Goal: Task Accomplishment & Management: Complete application form

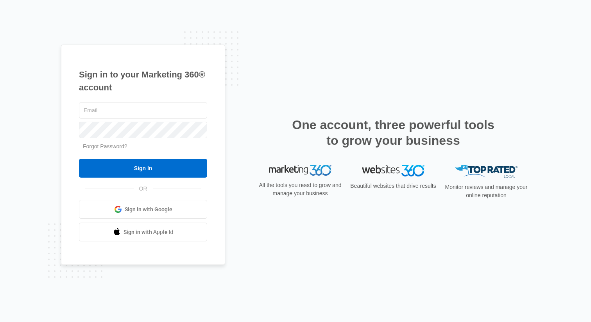
type input "[EMAIL_ADDRESS][DOMAIN_NAME]"
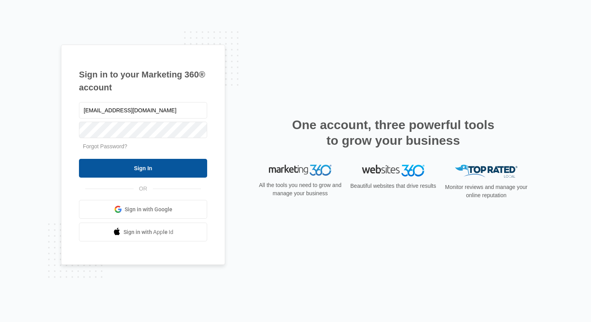
click at [187, 159] on input "Sign In" at bounding box center [143, 168] width 128 height 19
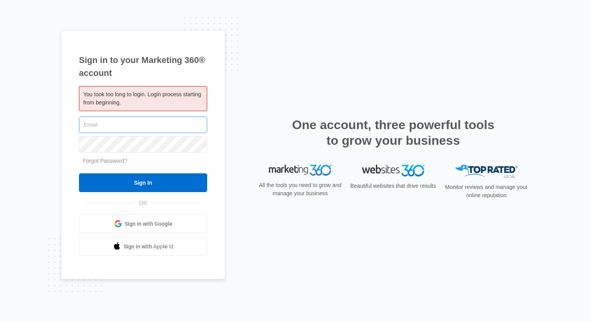
click at [187, 120] on input "text" at bounding box center [143, 124] width 128 height 16
type input "[EMAIL_ADDRESS][DOMAIN_NAME]"
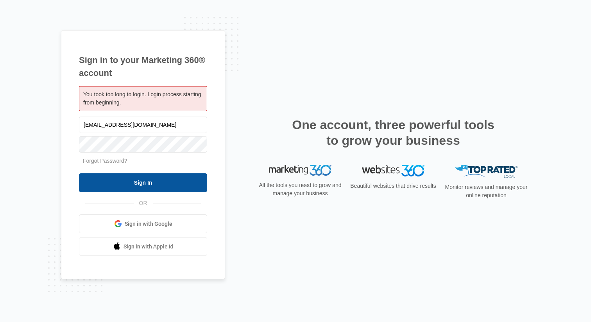
click at [147, 185] on input "Sign In" at bounding box center [143, 182] width 128 height 19
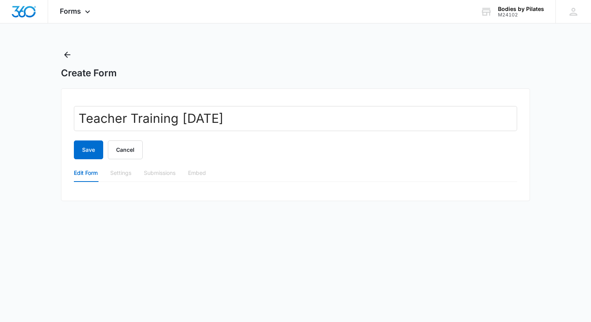
type input "Teacher Training [DATE]"
click at [120, 175] on div "Settings" at bounding box center [120, 172] width 21 height 9
click at [97, 154] on button "Save" at bounding box center [88, 149] width 29 height 19
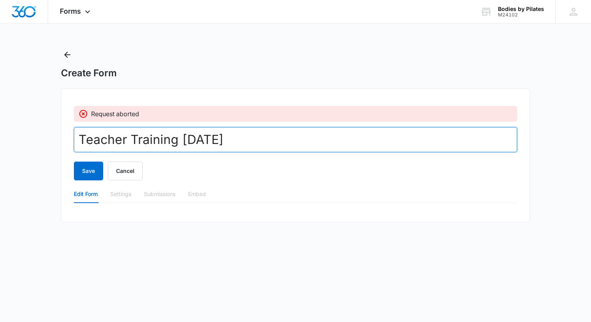
click at [132, 134] on input "Teacher Training Aug 2025" at bounding box center [295, 139] width 443 height 25
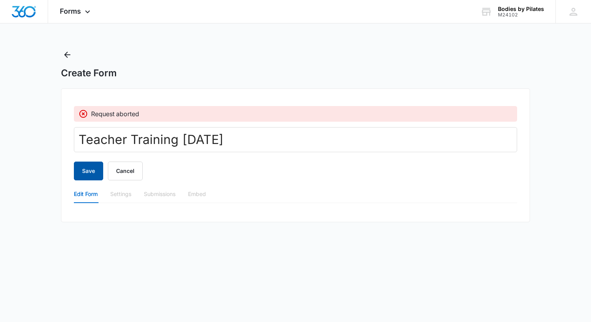
click at [95, 168] on button "Save" at bounding box center [88, 170] width 29 height 19
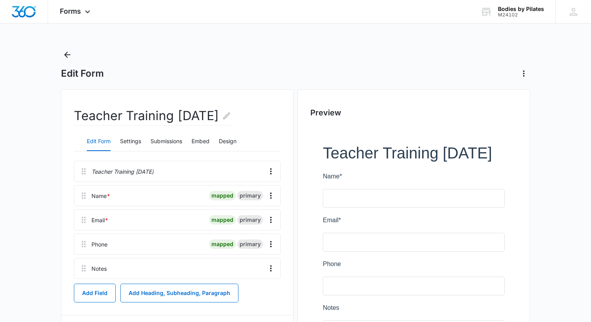
click at [160, 194] on div at bounding box center [159, 195] width 93 height 20
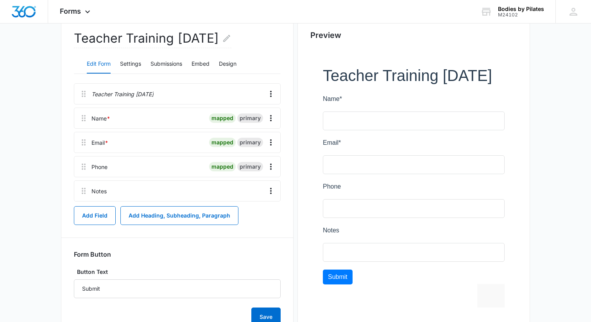
scroll to position [111, 0]
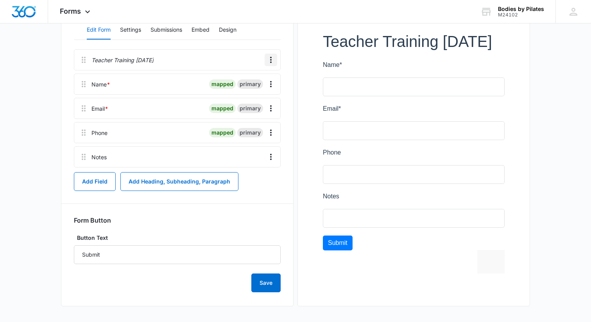
click at [270, 57] on icon "Overflow Menu" at bounding box center [271, 60] width 2 height 6
click at [211, 67] on div at bounding box center [209, 60] width 105 height 20
click at [364, 54] on div at bounding box center [413, 154] width 207 height 278
click at [349, 55] on div at bounding box center [413, 154] width 207 height 278
click at [118, 255] on input "Submit" at bounding box center [177, 254] width 207 height 19
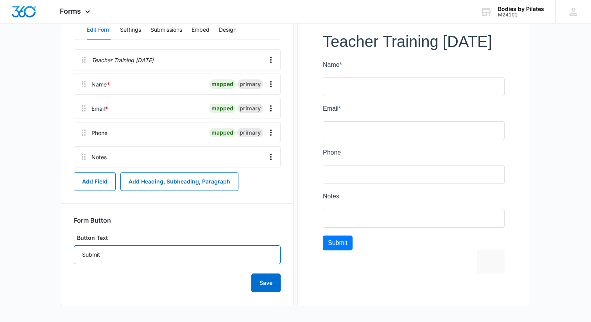
click at [118, 255] on input "Submit" at bounding box center [177, 254] width 207 height 19
type input "I'm Interested In Becoming A Pilates Teacher!"
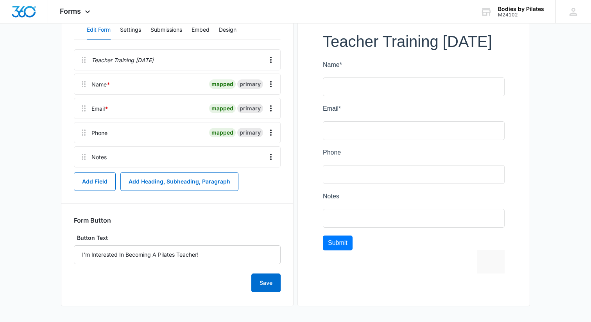
click at [187, 230] on form "Form Button Button Text I'm Interested In Becoming A Pilates Teacher! Save" at bounding box center [177, 254] width 207 height 76
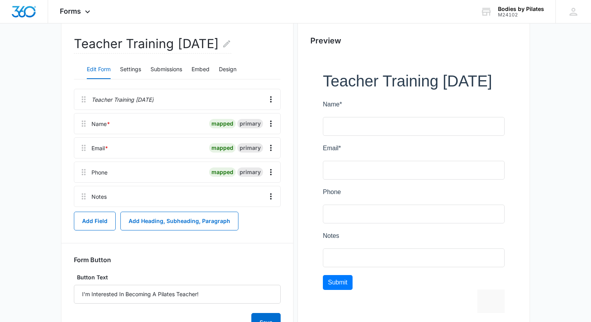
scroll to position [35, 0]
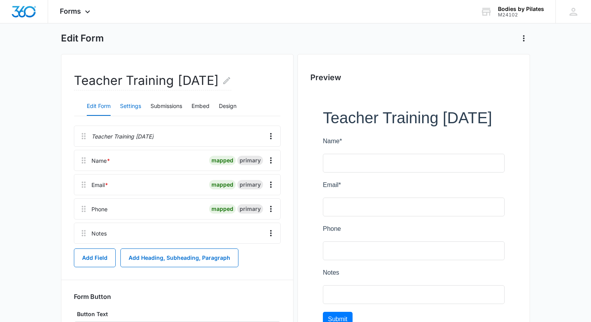
click at [131, 104] on button "Settings" at bounding box center [130, 106] width 21 height 19
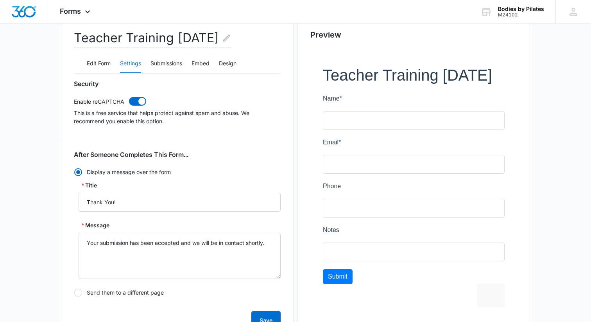
scroll to position [60, 0]
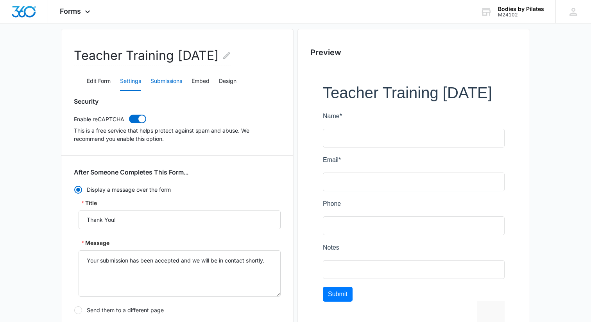
click at [162, 81] on button "Submissions" at bounding box center [166, 81] width 32 height 19
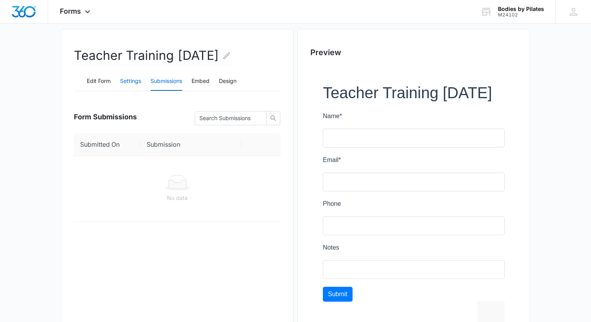
click at [131, 81] on button "Settings" at bounding box center [130, 81] width 21 height 19
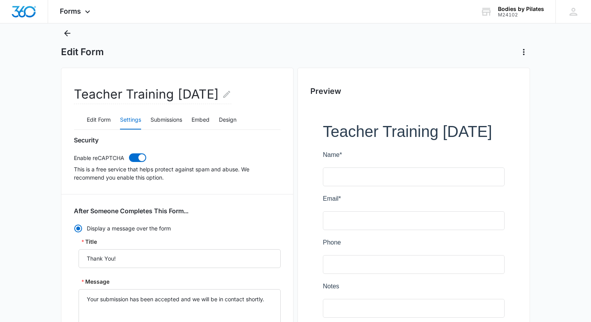
scroll to position [0, 0]
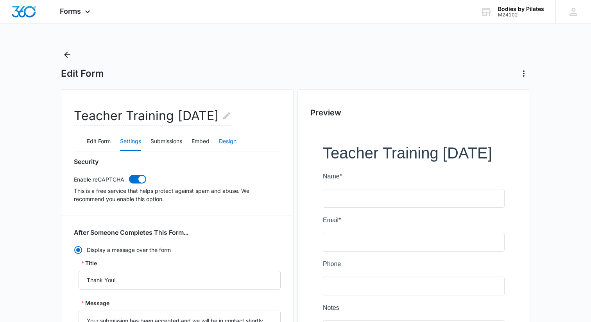
click at [225, 142] on button "Design" at bounding box center [228, 141] width 18 height 19
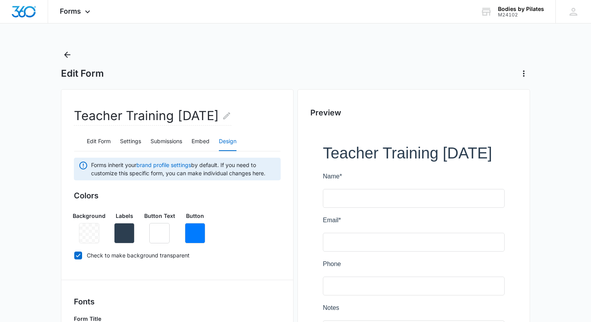
click at [91, 229] on div at bounding box center [89, 233] width 20 height 20
click at [167, 137] on button "Submissions" at bounding box center [166, 141] width 32 height 19
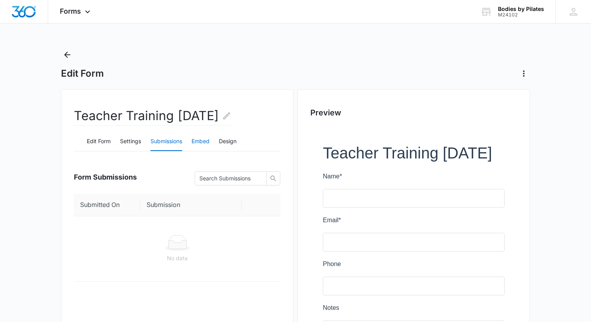
click at [204, 141] on button "Embed" at bounding box center [200, 141] width 18 height 19
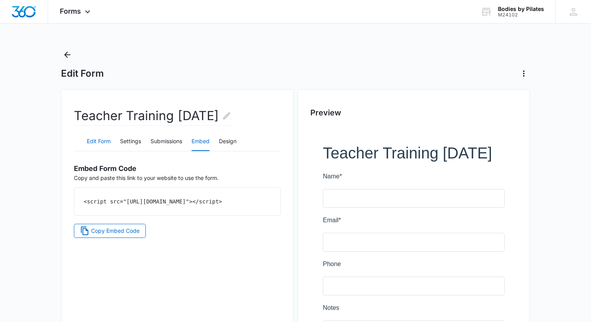
click at [104, 135] on button "Edit Form" at bounding box center [99, 141] width 24 height 19
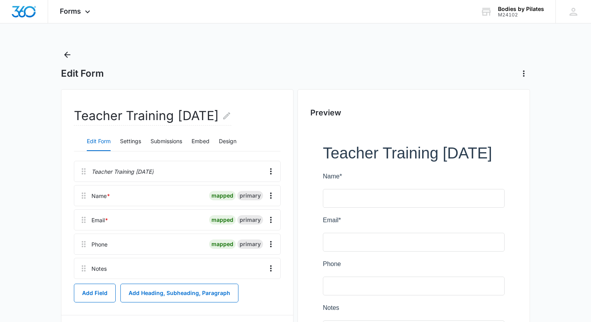
click at [114, 176] on div "Teacher Training Aug 2025" at bounding box center [177, 171] width 207 height 21
click at [116, 174] on p "Teacher Training Aug 2025" at bounding box center [122, 171] width 62 height 8
click at [269, 174] on icon "Overflow Menu" at bounding box center [270, 170] width 9 height 9
click at [258, 189] on button "Edit" at bounding box center [254, 193] width 45 height 12
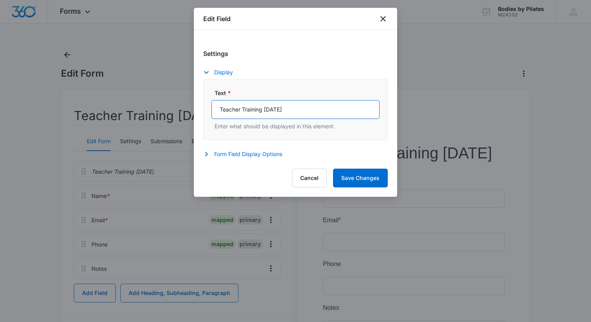
click at [288, 113] on input "Teacher Training Aug 2025" at bounding box center [295, 109] width 168 height 19
type input "F"
type input "Start Your Pilates Instructor Journey Today!"
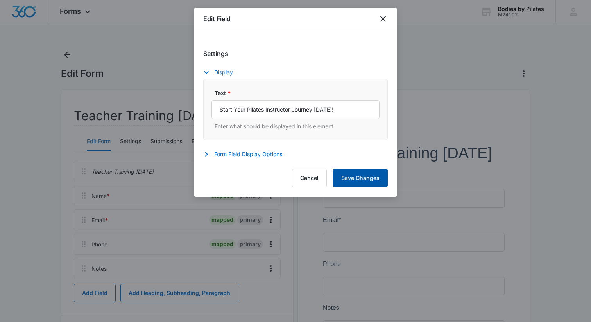
click at [367, 186] on button "Save Changes" at bounding box center [360, 177] width 55 height 19
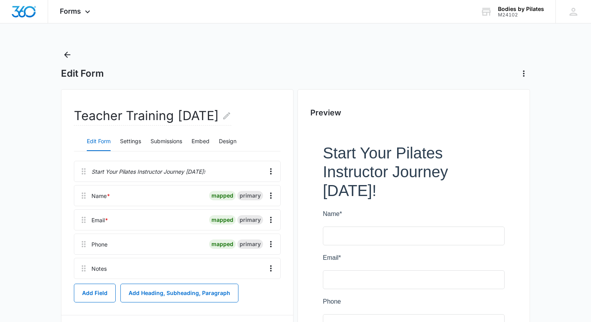
click at [173, 272] on div at bounding box center [186, 268] width 152 height 20
click at [273, 269] on icon "Overflow Menu" at bounding box center [270, 267] width 9 height 9
click at [256, 288] on div "Edit" at bounding box center [250, 289] width 16 height 5
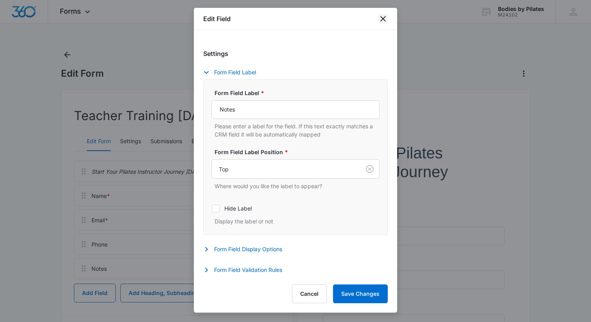
click at [381, 18] on icon "close" at bounding box center [382, 18] width 9 height 9
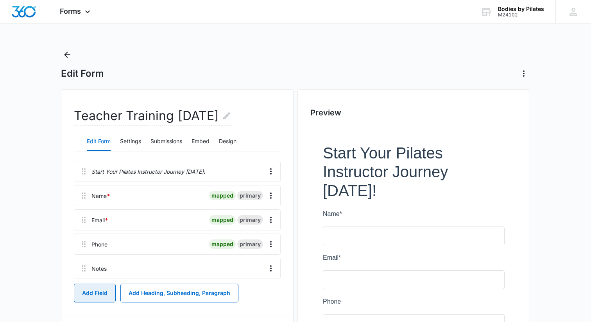
click at [100, 295] on button "Add Field" at bounding box center [95, 292] width 42 height 19
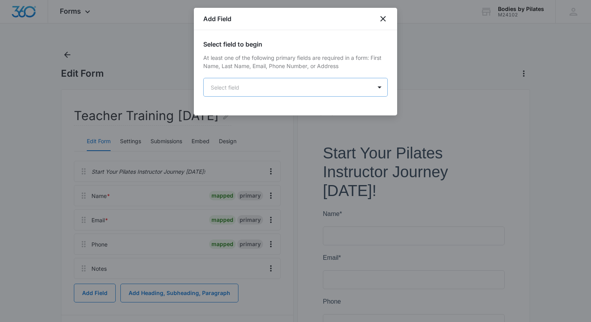
click at [235, 89] on body "Forms Apps Reputation Websites Forms CRM Email Social Shop Payments POS Content…" at bounding box center [295, 216] width 591 height 433
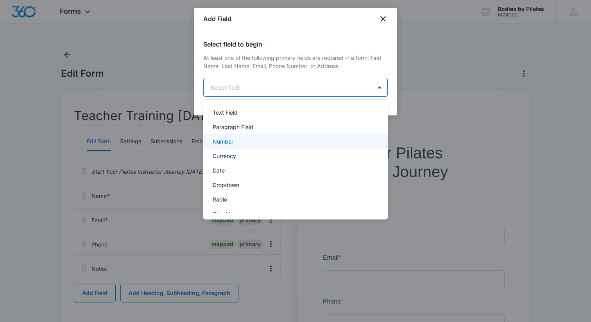
scroll to position [124, 0]
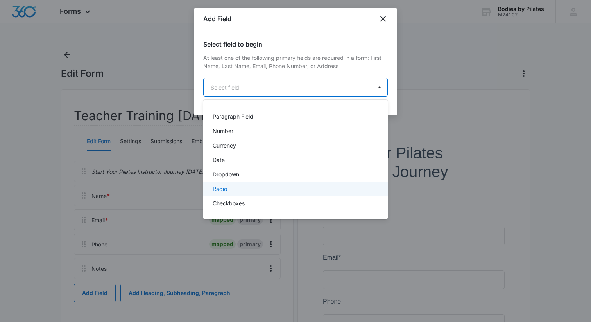
click at [229, 184] on div "Radio" at bounding box center [295, 188] width 184 height 14
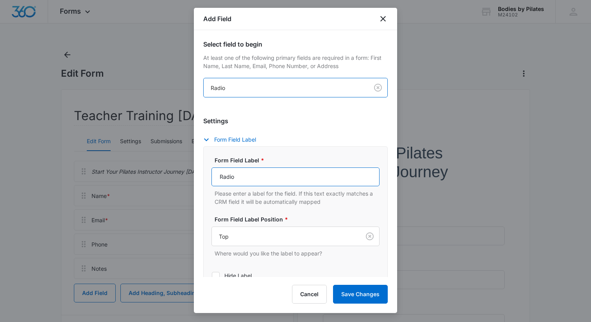
click at [237, 181] on input "Radio" at bounding box center [295, 176] width 168 height 19
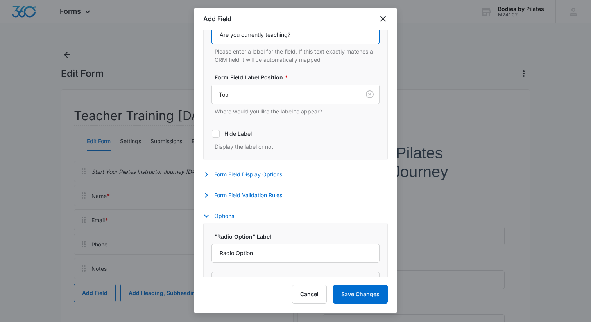
scroll to position [150, 0]
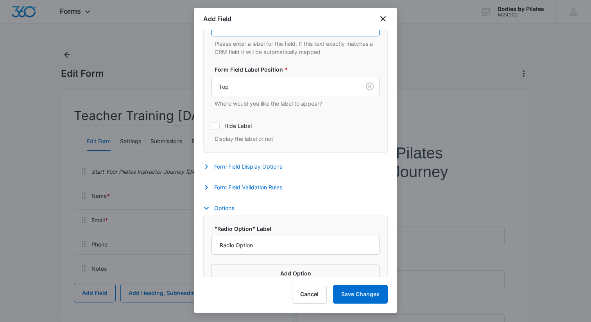
type input "Are you currently teaching?"
click at [254, 169] on button "Form Field Display Options" at bounding box center [246, 166] width 87 height 9
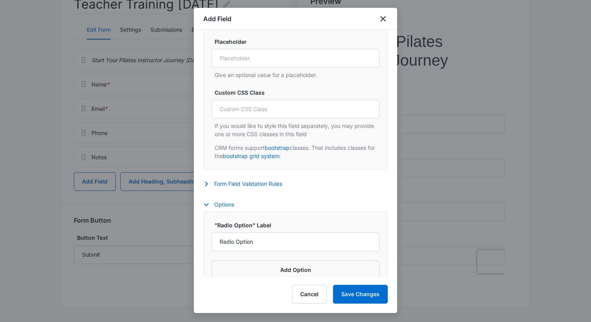
scroll to position [359, 0]
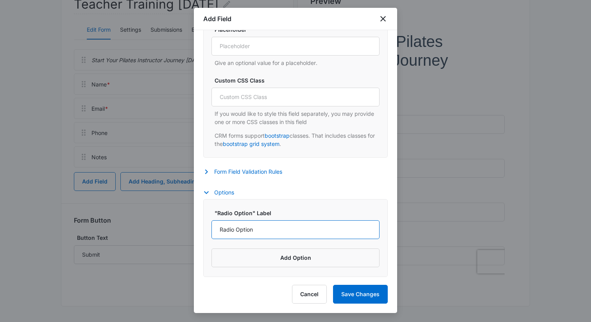
click at [285, 233] on input "Radio Option" at bounding box center [295, 229] width 168 height 19
type input "Yes"
click at [286, 252] on button "Add Option" at bounding box center [295, 257] width 168 height 19
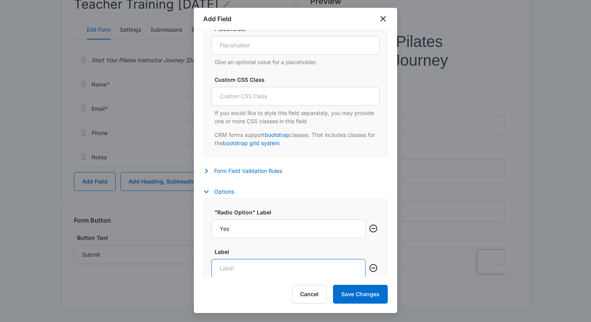
click at [281, 261] on input "Label" at bounding box center [288, 268] width 154 height 19
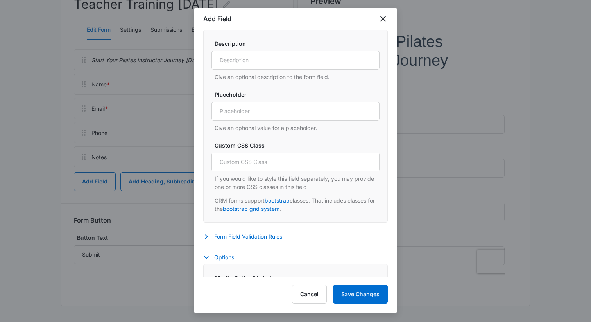
scroll to position [275, 0]
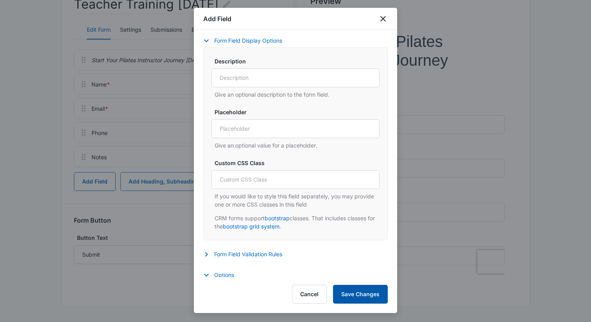
type input "No"
click at [369, 297] on button "Save Changes" at bounding box center [360, 293] width 55 height 19
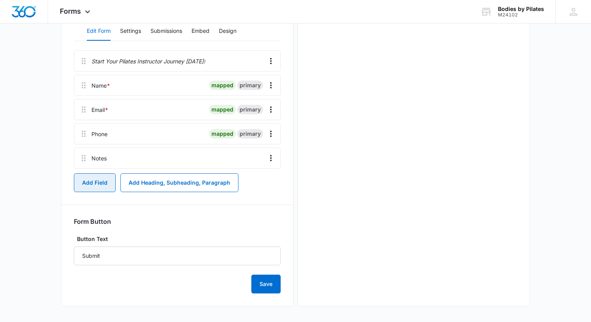
scroll to position [0, 0]
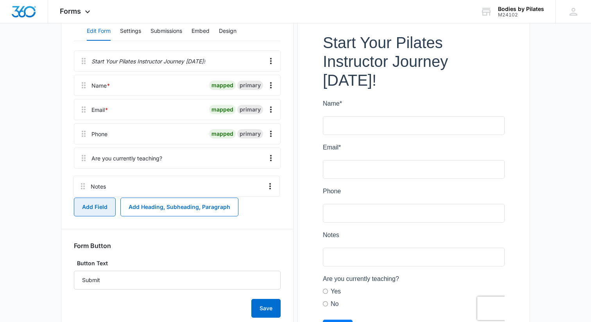
drag, startPoint x: 82, startPoint y: 158, endPoint x: 81, endPoint y: 186, distance: 27.4
click at [81, 186] on div "Start Your Pilates Instructor Journey Today! Name * mapped primary Email * mapp…" at bounding box center [177, 121] width 207 height 142
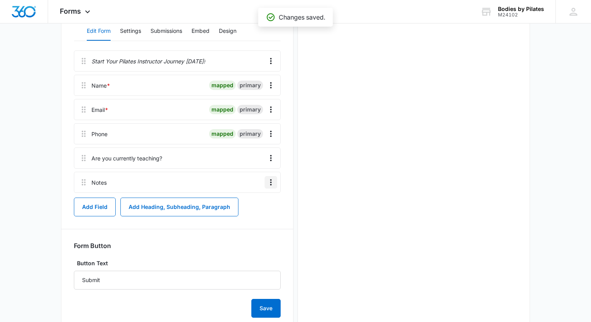
click at [274, 178] on icon "Overflow Menu" at bounding box center [270, 181] width 9 height 9
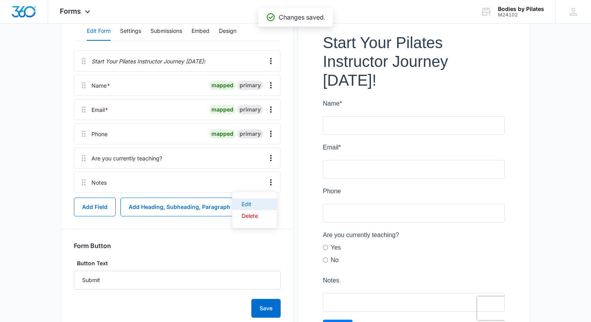
click at [245, 206] on div "Edit" at bounding box center [250, 203] width 16 height 5
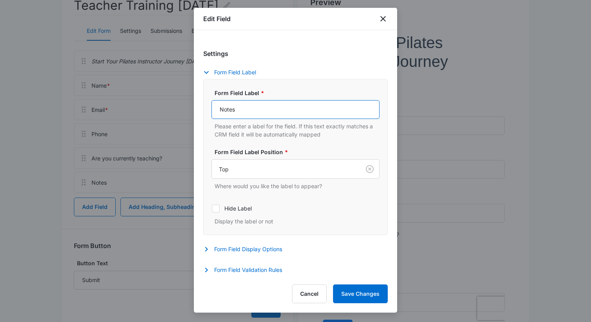
click at [236, 110] on input "Notes" at bounding box center [295, 109] width 168 height 19
type input "What has held you back from enrolling in a Teacher Training program in the past?"
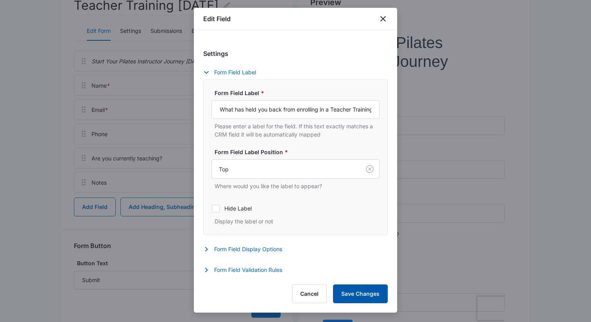
click at [352, 289] on button "Save Changes" at bounding box center [360, 293] width 55 height 19
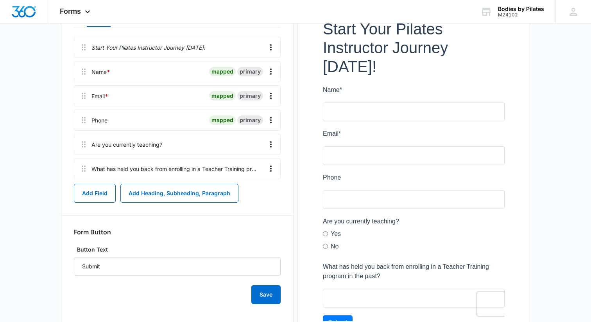
scroll to position [135, 0]
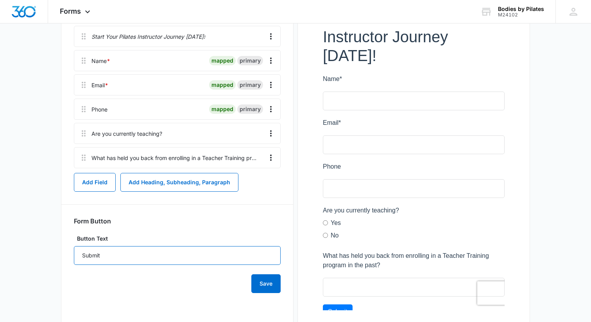
click at [233, 254] on input "Submit" at bounding box center [177, 255] width 207 height 19
type input "I'm Interested In Becoming A Pilates Teacher!"
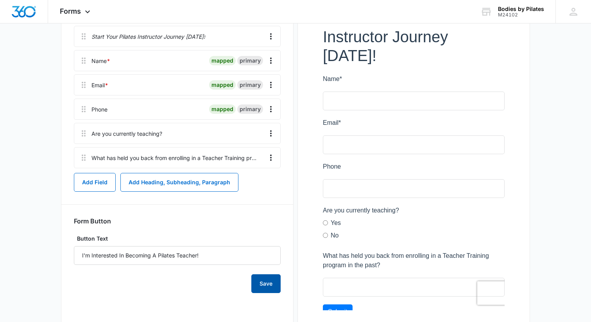
click at [275, 283] on button "Save" at bounding box center [265, 283] width 29 height 19
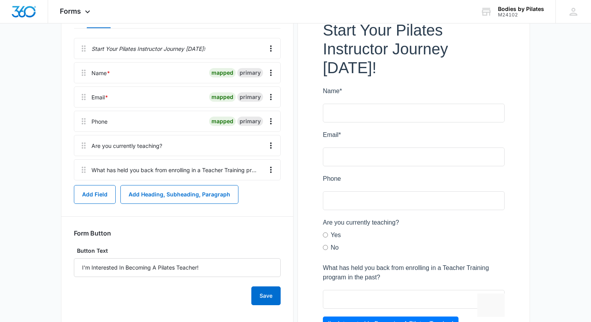
scroll to position [97, 0]
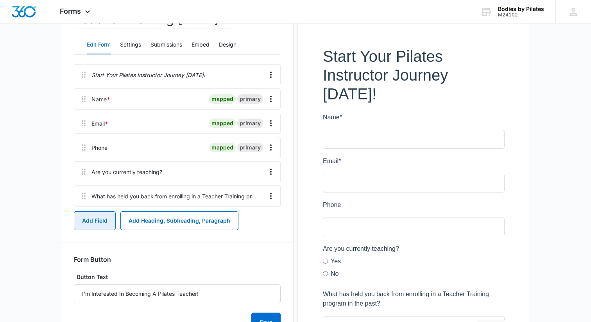
click at [102, 215] on button "Add Field" at bounding box center [95, 220] width 42 height 19
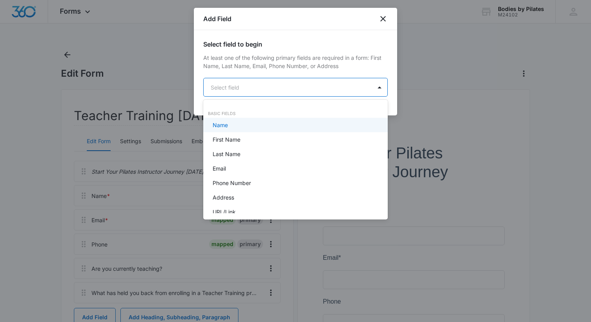
scroll to position [0, 0]
click at [238, 87] on body "Forms Apps Reputation Websites Forms CRM Email Social Shop Payments POS Content…" at bounding box center [295, 161] width 591 height 322
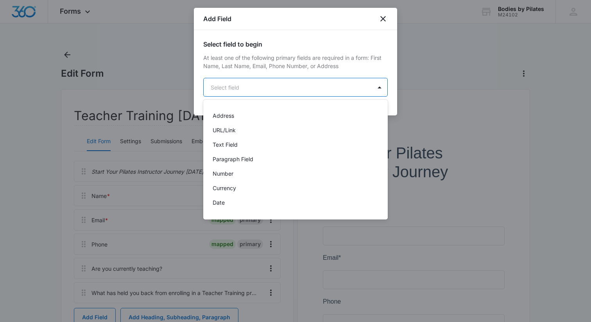
scroll to position [81, 0]
click at [235, 142] on p "Text Field" at bounding box center [225, 145] width 25 height 8
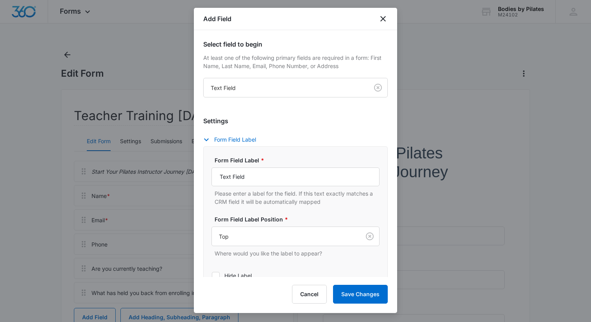
click at [240, 113] on form "Settings Form Field Label Form Field Label * Text Field Please enter a label fo…" at bounding box center [295, 225] width 184 height 237
click at [243, 180] on input "Text Field" at bounding box center [295, 176] width 168 height 19
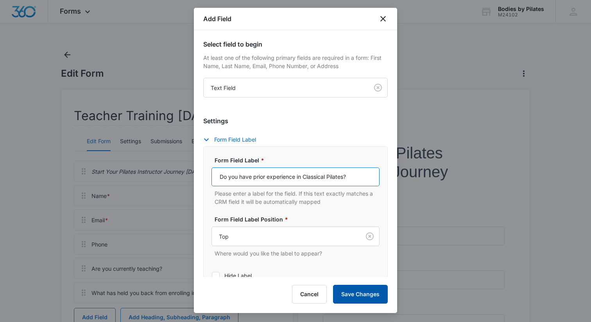
type input "Do you have prior experience in Classical Pilates?"
click at [344, 288] on button "Save Changes" at bounding box center [360, 293] width 55 height 19
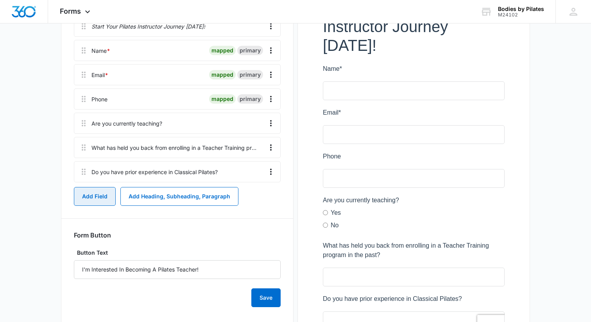
scroll to position [128, 0]
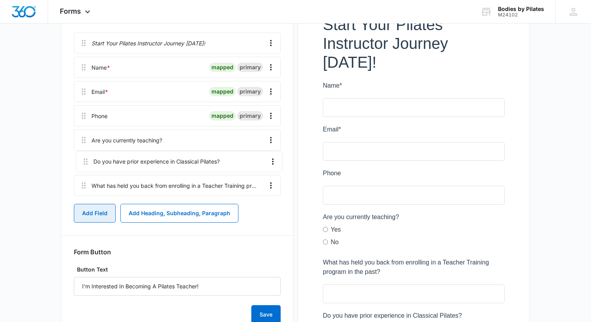
drag, startPoint x: 82, startPoint y: 191, endPoint x: 84, endPoint y: 157, distance: 34.8
click at [84, 157] on div "Start Your Pilates Instructor Journey Today! Name * mapped primary Email * mapp…" at bounding box center [177, 115] width 207 height 166
click at [103, 217] on button "Add Field" at bounding box center [95, 213] width 42 height 19
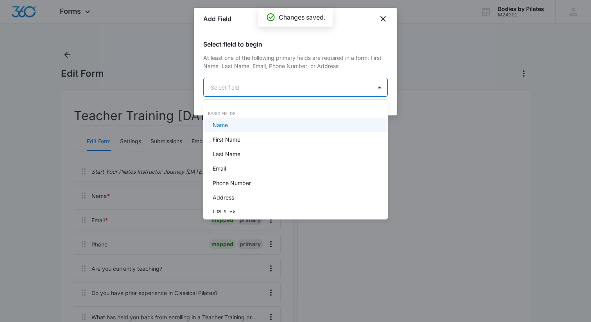
scroll to position [0, 0]
click at [241, 88] on body "Forms Apps Reputation Websites Forms CRM Email Social Shop Payments POS Content…" at bounding box center [295, 161] width 591 height 322
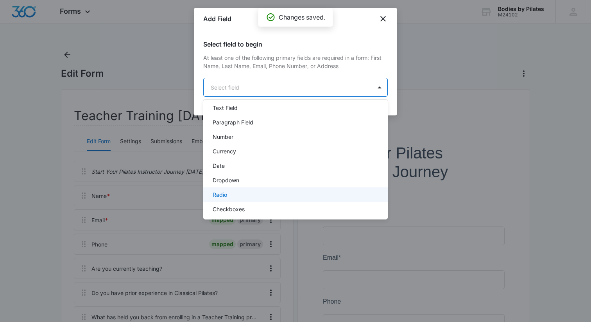
scroll to position [120, 0]
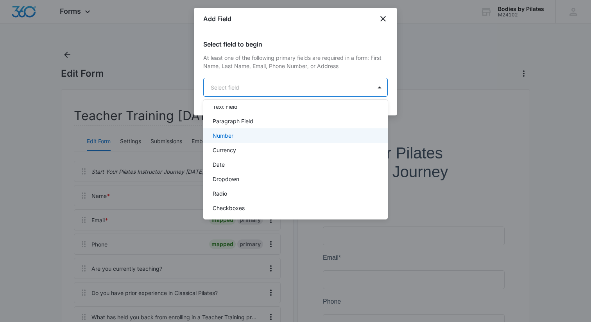
click at [261, 134] on div "Number" at bounding box center [295, 135] width 164 height 8
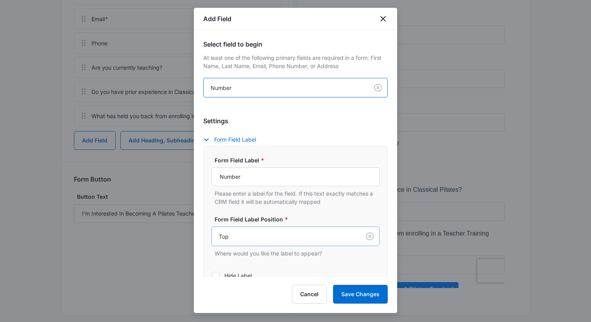
scroll to position [67, 0]
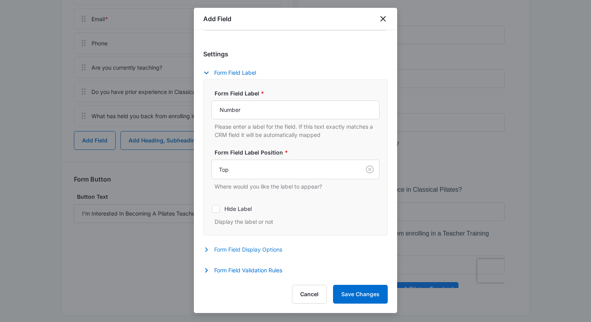
click at [263, 247] on button "Form Field Display Options" at bounding box center [246, 249] width 87 height 9
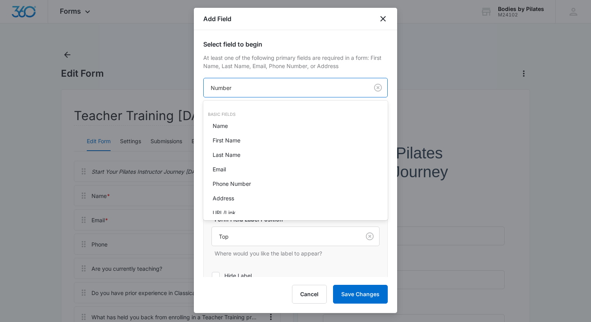
scroll to position [0, 0]
click at [265, 87] on body "Forms Apps Reputation Websites Forms CRM Email Social Shop Payments POS Content…" at bounding box center [295, 161] width 591 height 322
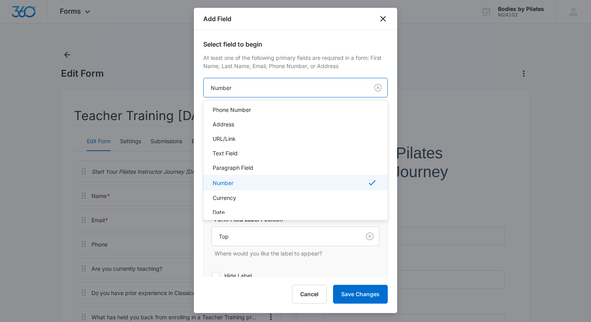
scroll to position [77, 0]
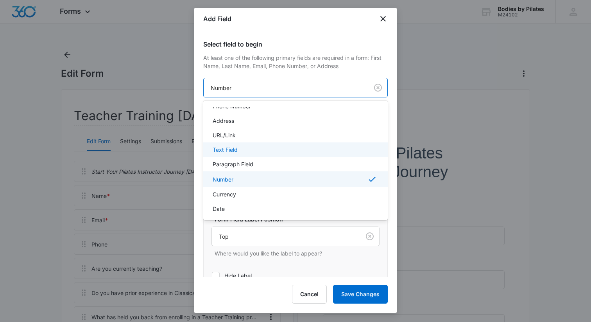
click at [250, 149] on div "Text Field" at bounding box center [295, 149] width 164 height 8
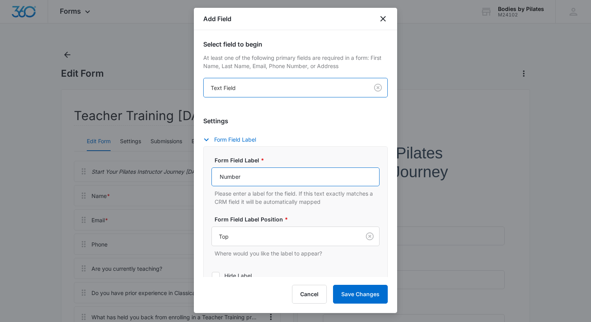
click at [248, 177] on input "Number" at bounding box center [295, 176] width 168 height 19
paste input "How serious are you about Teacher Training on a scale from 1-10 (1=just curious…"
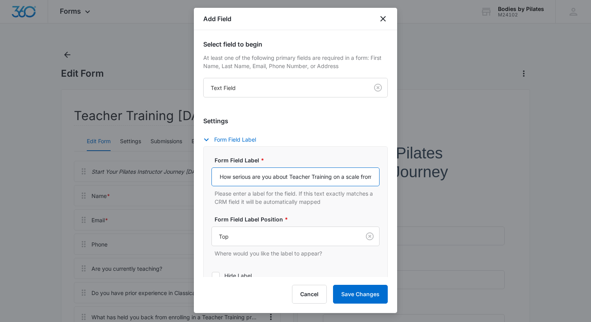
scroll to position [0, 116]
click at [280, 177] on input "How serious are you about Teacher Training on a scale from 1-10 (1=just curious…" at bounding box center [295, 176] width 168 height 19
click at [278, 178] on input "How serious are you about Teacher Training on a scale from 1-10 (1= just curiou…" at bounding box center [295, 176] width 168 height 19
click at [328, 175] on input "How serious are you about Teacher Training on a scale from 1-10 (1 = just curio…" at bounding box center [295, 176] width 168 height 19
click at [325, 174] on input "How serious are you about Teacher Training on a scale from 1-10 (1 = just curio…" at bounding box center [295, 176] width 168 height 19
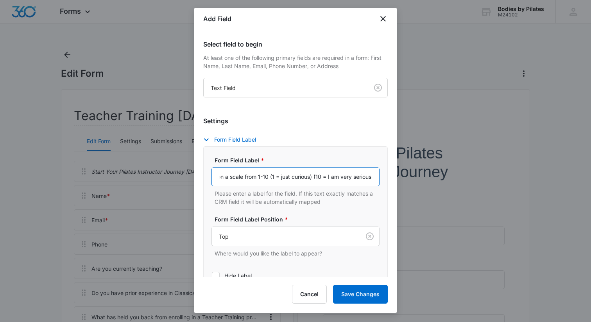
click at [361, 180] on input "How serious are you about Teacher Training on a scale from 1-10 (1 = just curio…" at bounding box center [295, 176] width 168 height 19
drag, startPoint x: 271, startPoint y: 177, endPoint x: 389, endPoint y: 189, distance: 119.1
click at [392, 190] on div "Select field to begin At least one of the following primary fields are required…" at bounding box center [295, 153] width 203 height 247
click at [373, 177] on input "How serious are you about Teacher Training on a scale from 1-10 (1 = just curio…" at bounding box center [295, 176] width 168 height 19
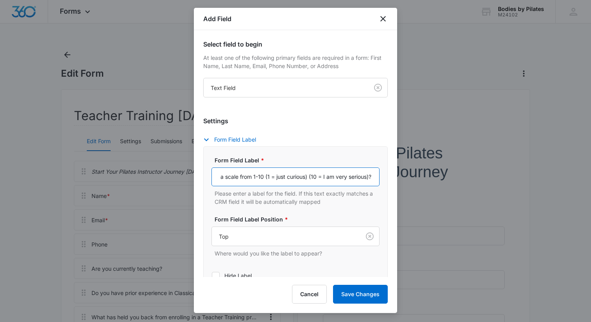
scroll to position [0, 125]
type input "How serious are you about Teacher Training on a scale from 1-10 (1 = just curio…"
click at [355, 290] on button "Save Changes" at bounding box center [360, 293] width 55 height 19
click at [371, 289] on button "Save Changes" at bounding box center [360, 293] width 55 height 19
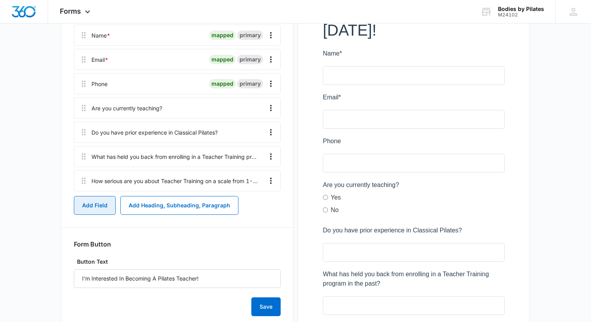
scroll to position [159, 0]
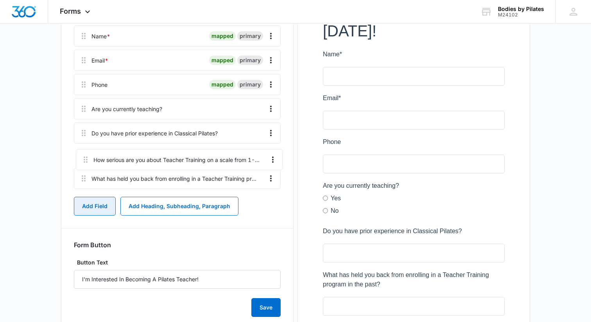
drag, startPoint x: 84, startPoint y: 180, endPoint x: 86, endPoint y: 152, distance: 27.8
click at [86, 152] on div "Start Your Pilates Instructor Journey Today! Name * mapped primary Email * mapp…" at bounding box center [177, 96] width 207 height 191
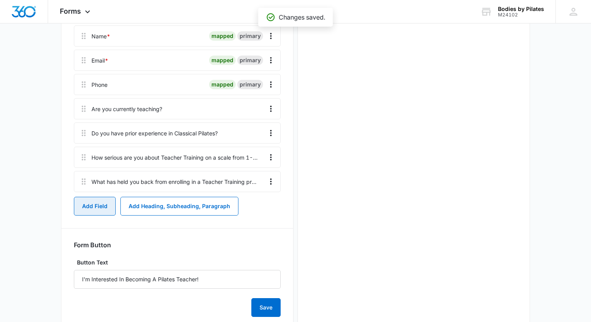
scroll to position [0, 0]
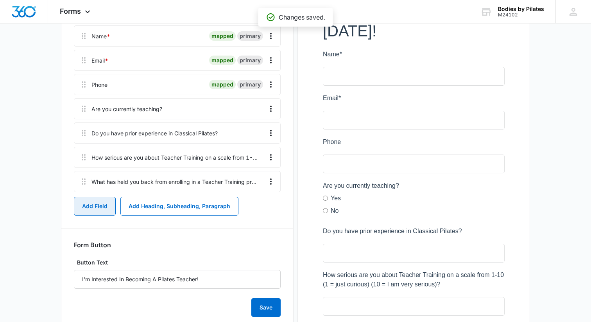
click at [77, 208] on button "Add Field" at bounding box center [95, 206] width 42 height 19
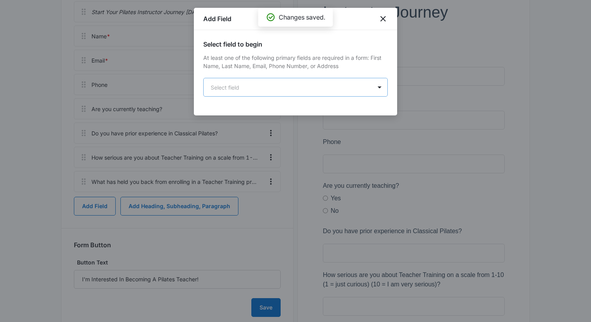
click at [315, 87] on body "Forms Apps Reputation Websites Forms CRM Email Social Shop Payments POS Content…" at bounding box center [295, 133] width 591 height 585
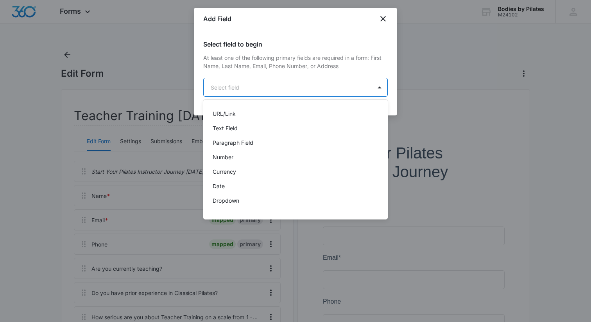
scroll to position [109, 0]
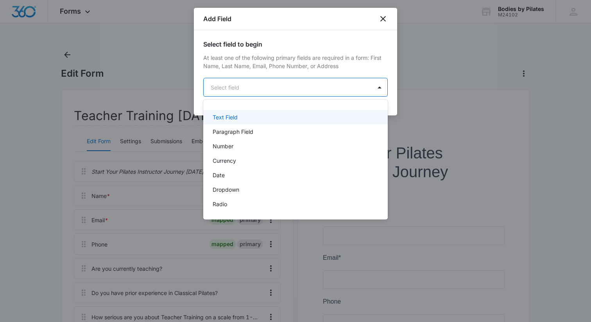
click at [300, 119] on div "Text Field" at bounding box center [295, 117] width 164 height 8
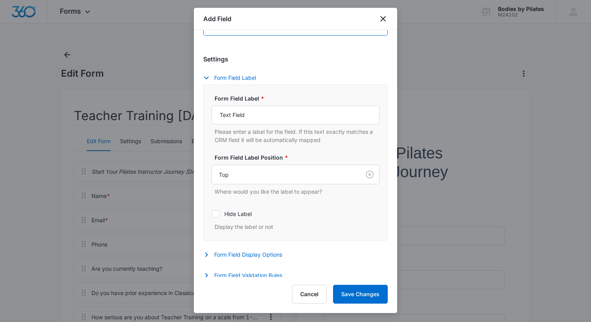
scroll to position [67, 0]
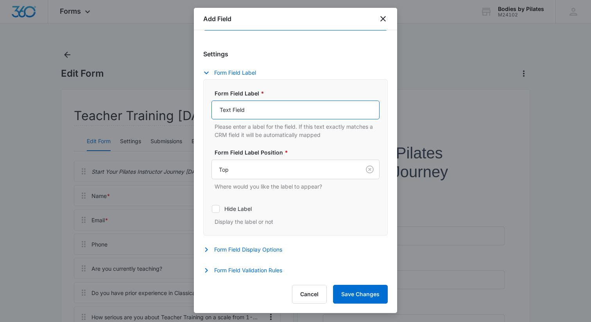
click at [256, 111] on input "Text Field" at bounding box center [295, 109] width 168 height 19
paste input "What is the main reason for your interest in participating in a formal Teacher …"
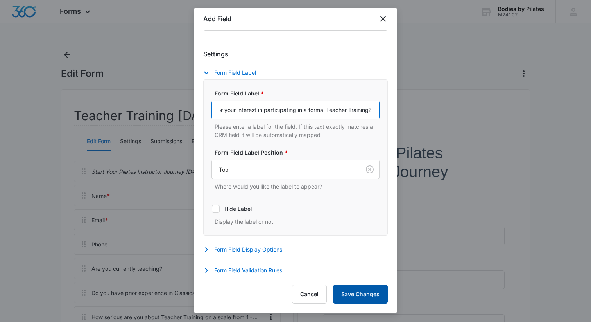
type input "What is the main reason for your interest in participating in a formal Teacher …"
click at [351, 292] on button "Save Changes" at bounding box center [360, 293] width 55 height 19
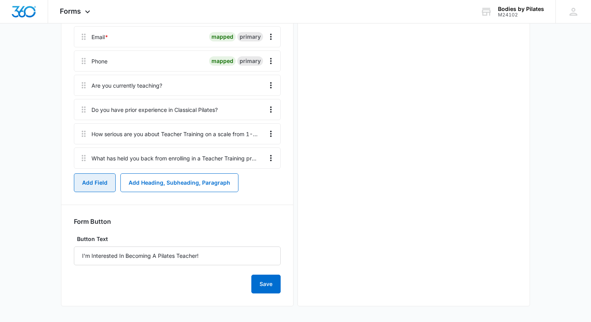
scroll to position [0, 0]
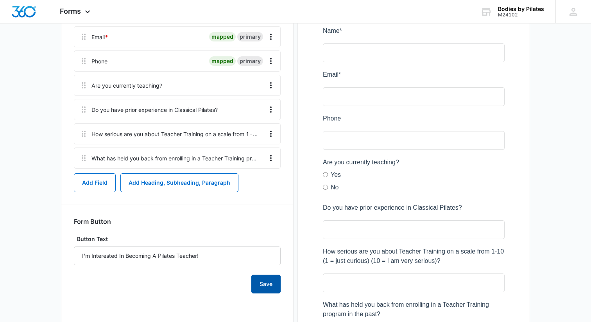
click at [265, 286] on button "Save" at bounding box center [265, 283] width 29 height 19
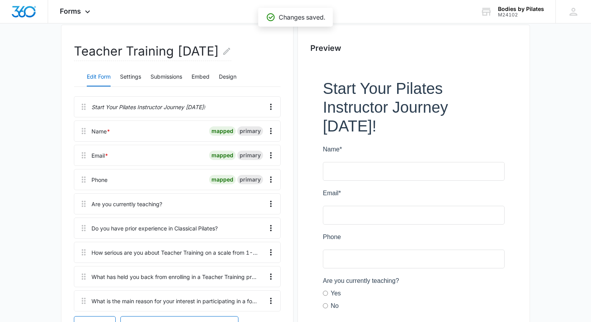
scroll to position [53, 0]
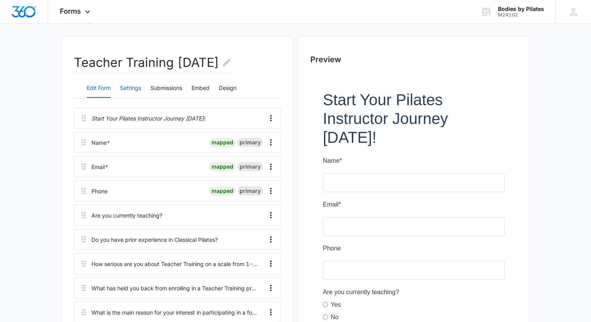
click at [135, 86] on button "Settings" at bounding box center [130, 88] width 21 height 19
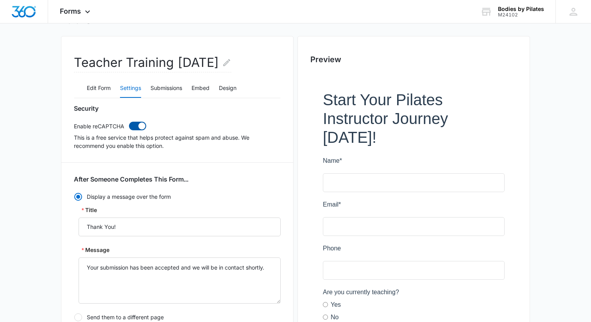
click at [142, 127] on span at bounding box center [141, 125] width 7 height 7
click at [129, 122] on input "checkbox" at bounding box center [129, 121] width 0 height 0
checkbox input "false"
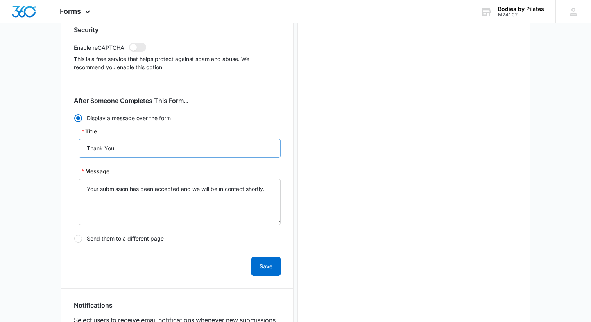
scroll to position [0, 0]
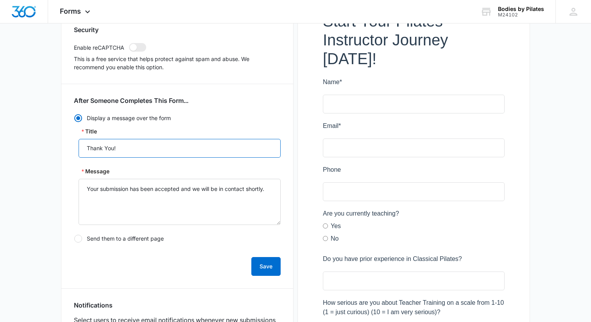
click at [141, 149] on input "Thank You!" at bounding box center [180, 148] width 202 height 19
click at [135, 145] on input "Thank You!" at bounding box center [180, 148] width 202 height 19
type input "Thank You For Your Interest!"
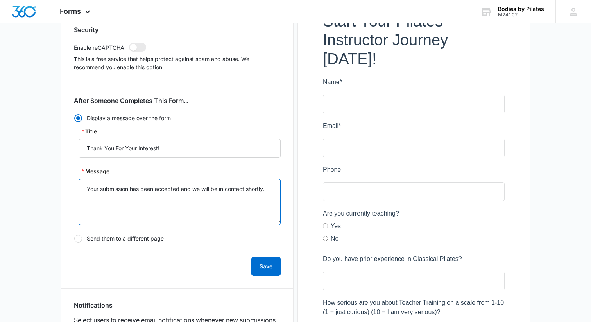
click at [144, 192] on textarea "Your submission has been accepted and we will be in contact shortly." at bounding box center [180, 202] width 202 height 46
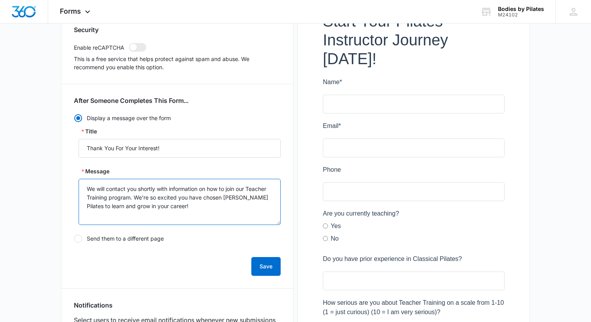
drag, startPoint x: 198, startPoint y: 209, endPoint x: 134, endPoint y: 199, distance: 64.1
click at [134, 199] on textarea "We will contact you shortly with information on how to join our Teacher Trainin…" at bounding box center [180, 202] width 202 height 46
click at [87, 187] on textarea "We will contact you shortly with information on how to join our Teacher Trainin…" at bounding box center [180, 202] width 202 height 46
paste textarea "We're so excited you have chosen Lucie Lemon Pilates to learn and grow in your …"
type textarea "We're so excited you have chosen Lucie Lemon Pilates to learn and grow in your …"
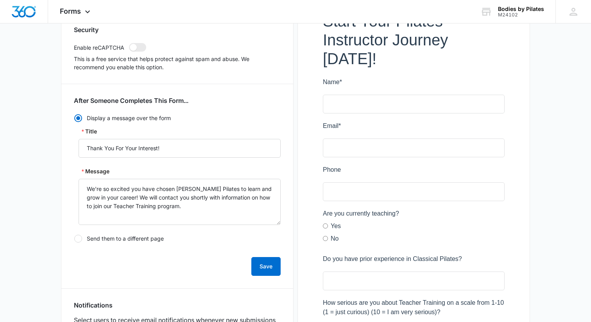
click at [206, 284] on div "Security Enable reCAPTCHA This is a free service that helps protect against spa…" at bounding box center [177, 232] width 207 height 413
click at [260, 272] on button "Save" at bounding box center [265, 266] width 29 height 19
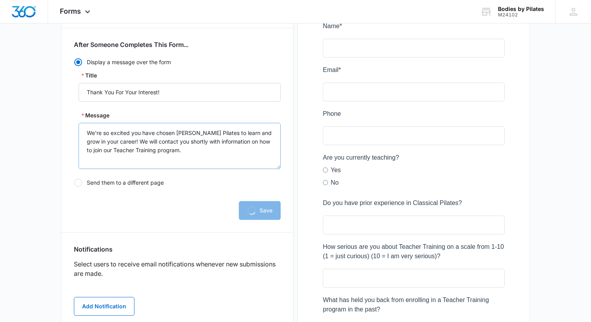
scroll to position [190, 0]
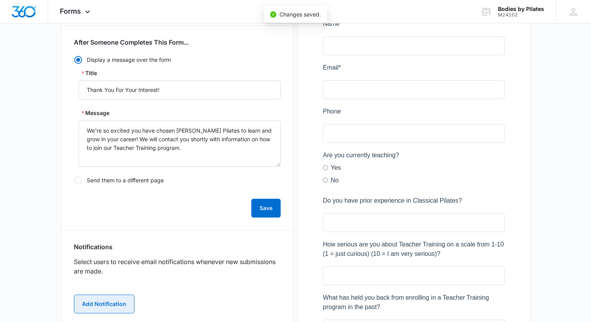
click at [93, 297] on button "Add Notification" at bounding box center [104, 303] width 61 height 19
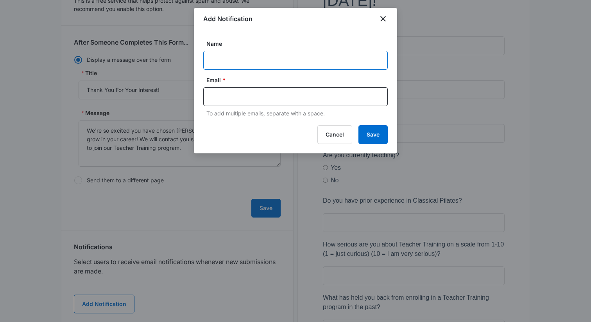
click at [243, 54] on input "Name" at bounding box center [295, 60] width 184 height 19
type input "Deb Lemon"
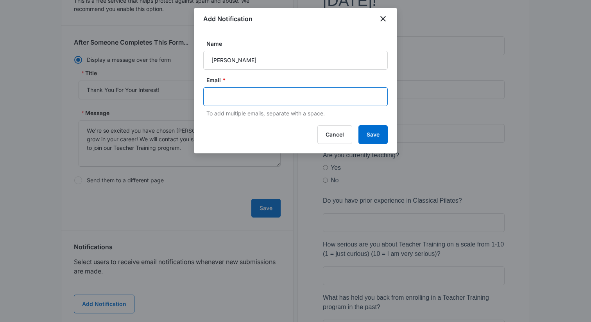
click at [252, 93] on input "text" at bounding box center [296, 97] width 170 height 12
type input "bodiesbypilates@me.com,"
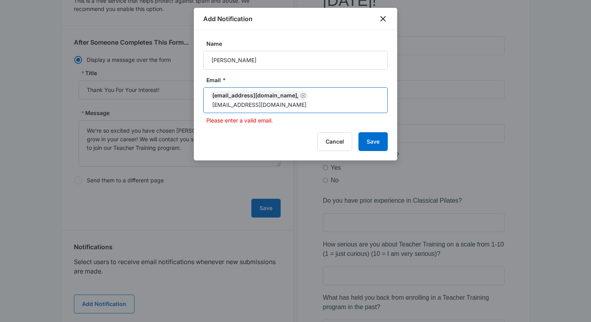
type input "hemibemi@gmail.com"
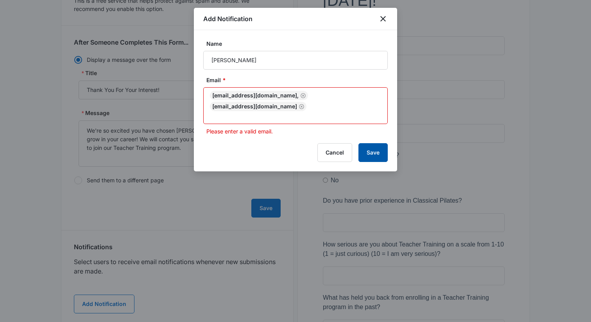
click at [376, 143] on button "Save" at bounding box center [372, 152] width 29 height 19
click at [361, 111] on input "text" at bounding box center [296, 115] width 170 height 9
click at [374, 143] on button "Save" at bounding box center [372, 152] width 29 height 19
click at [304, 104] on icon "Remove" at bounding box center [302, 107] width 6 height 6
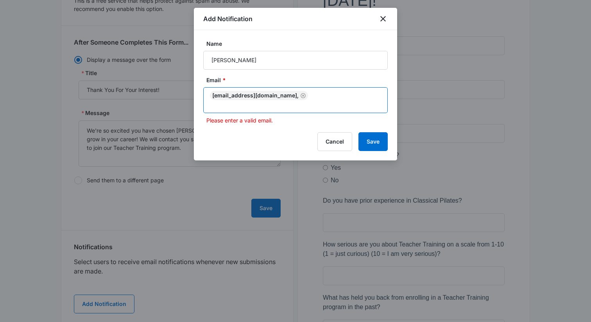
click at [336, 100] on input "text" at bounding box center [296, 104] width 170 height 9
click at [300, 97] on icon "Remove" at bounding box center [303, 96] width 6 height 6
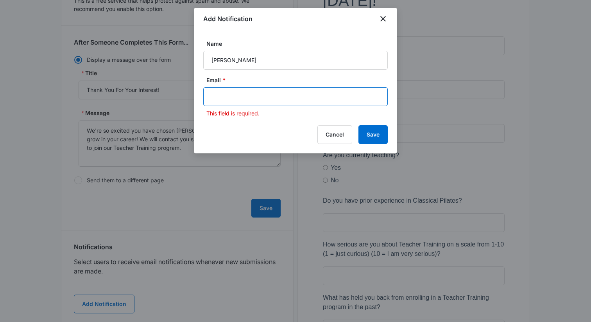
click at [284, 97] on input "text" at bounding box center [296, 97] width 170 height 12
type input "bodiesbypilates@me.com"
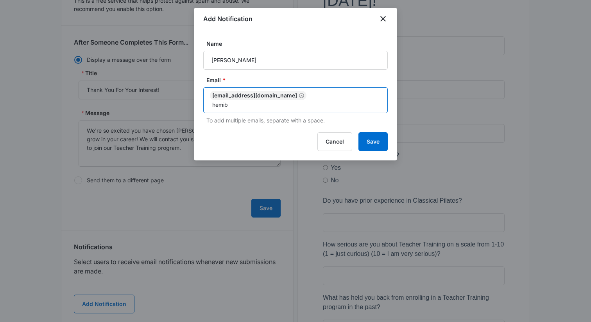
type input "hemibemi@gmail.com"
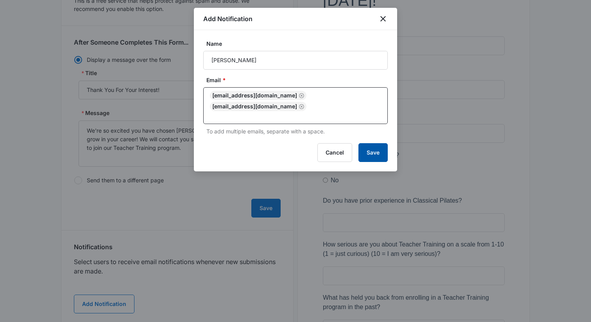
click at [377, 143] on button "Save" at bounding box center [372, 152] width 29 height 19
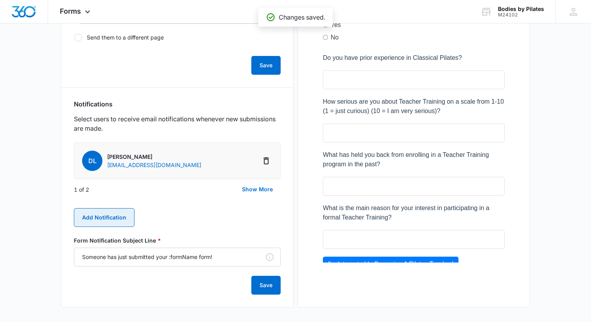
scroll to position [332, 0]
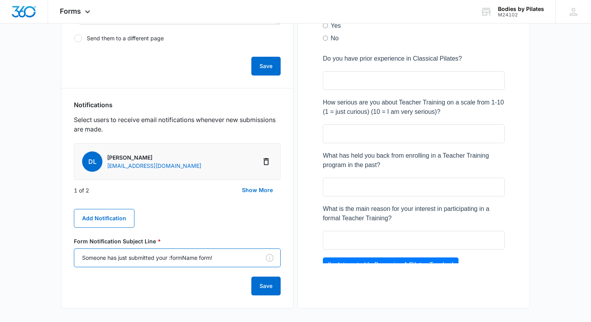
click at [194, 262] on input "Someone has just submitted your :formName form!" at bounding box center [177, 257] width 207 height 19
type input "S"
type input "You have someone interested in Teacher Training!"
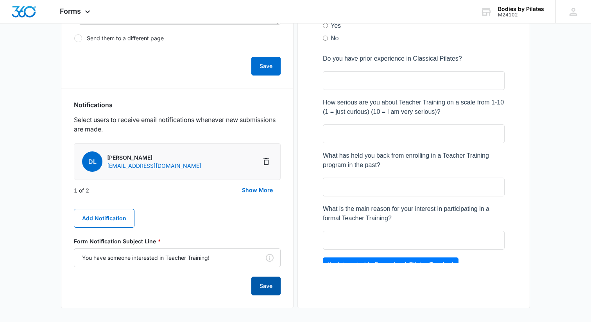
click at [272, 284] on button "Save" at bounding box center [265, 285] width 29 height 19
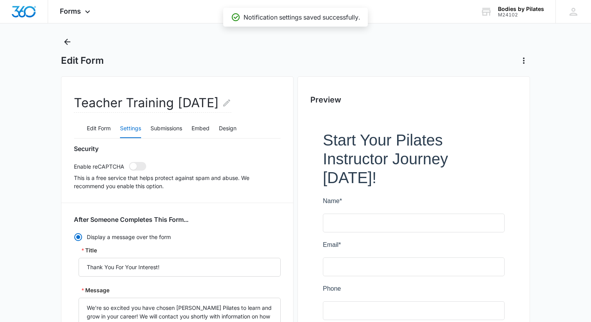
scroll to position [0, 0]
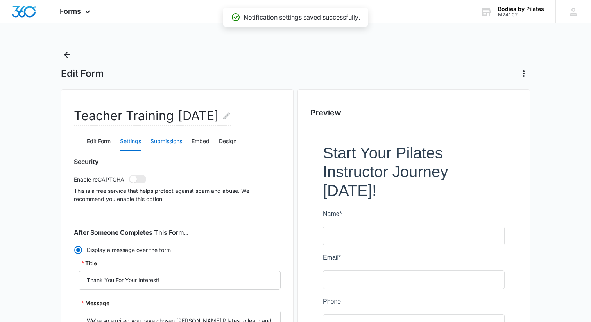
click at [172, 137] on button "Submissions" at bounding box center [166, 141] width 32 height 19
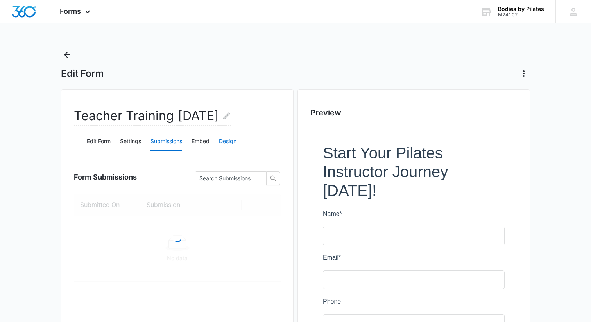
click at [226, 142] on button "Design" at bounding box center [228, 141] width 18 height 19
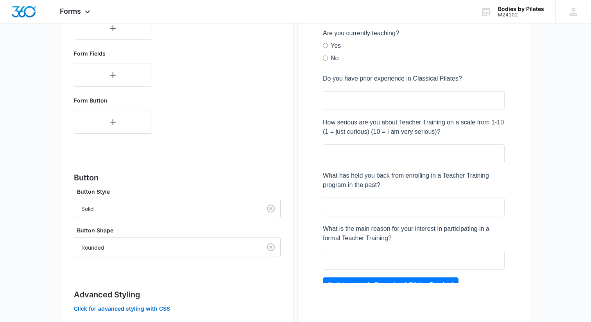
scroll to position [316, 0]
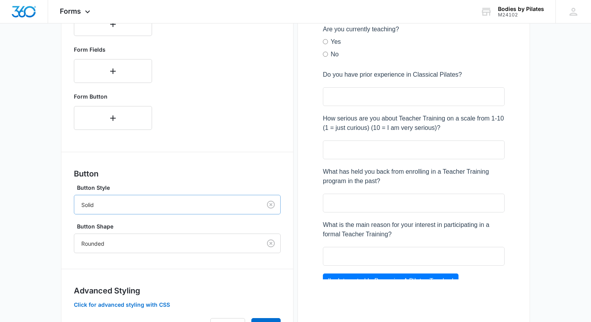
click at [167, 208] on div at bounding box center [166, 205] width 170 height 10
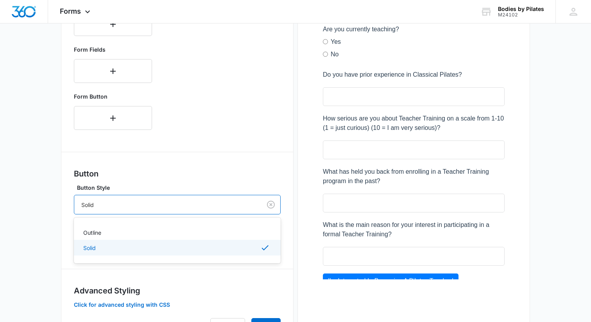
click at [177, 180] on div "Button Button Style Solid selected, 2 of 2. 2 results available. Use Up and Dow…" at bounding box center [177, 210] width 207 height 85
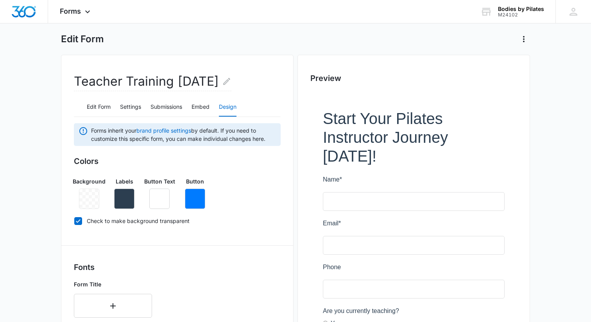
scroll to position [0, 0]
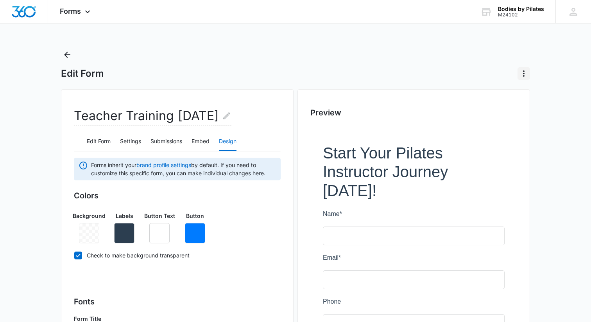
click at [518, 75] on button "Actions" at bounding box center [523, 73] width 13 height 13
click at [442, 79] on div "Edit Form" at bounding box center [295, 73] width 469 height 13
click at [68, 52] on icon "Back" at bounding box center [67, 54] width 9 height 9
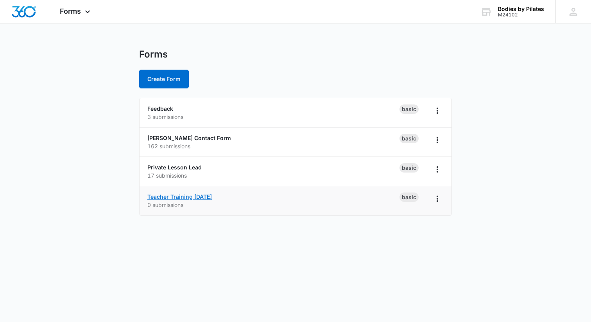
click at [203, 199] on link "Teacher Training Aug 2025" at bounding box center [179, 196] width 64 height 7
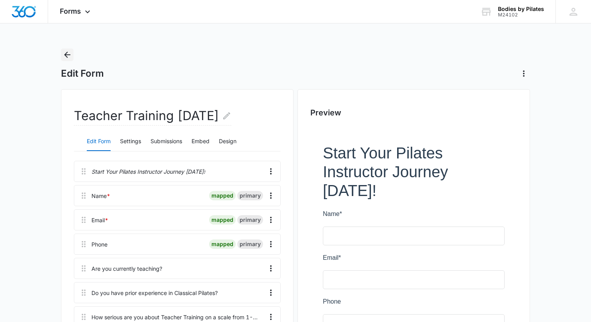
click at [70, 56] on icon "Back" at bounding box center [67, 54] width 9 height 9
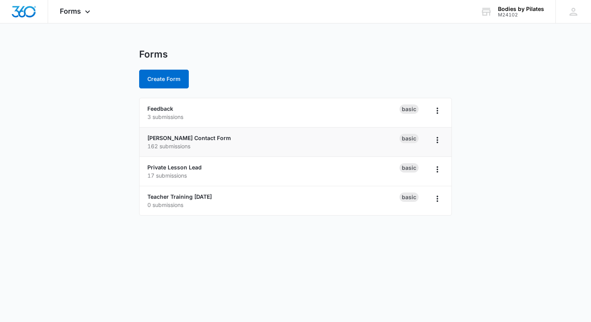
click at [186, 148] on p "162 submissions" at bounding box center [273, 146] width 252 height 8
click at [292, 137] on div "Lucie Lemon Contact Form 162 submissions" at bounding box center [273, 142] width 252 height 16
click at [435, 136] on icon "Overflow Menu" at bounding box center [437, 139] width 9 height 9
click at [260, 136] on div "Lucie Lemon Contact Form 162 submissions" at bounding box center [273, 142] width 252 height 16
click at [199, 135] on link "Lucie Lemon Contact Form" at bounding box center [189, 137] width 84 height 7
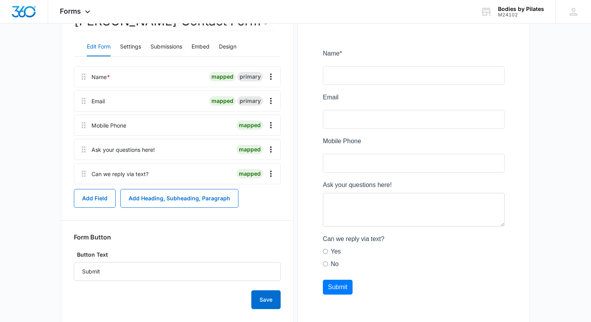
scroll to position [90, 0]
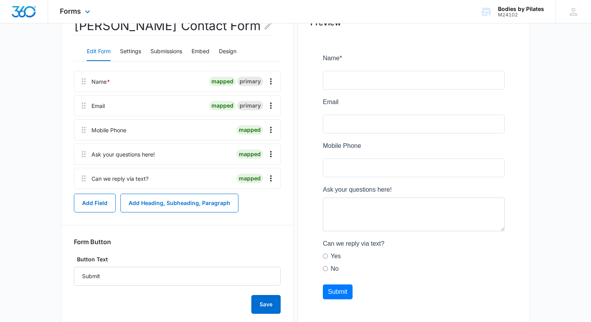
click at [72, 16] on div "Forms Apps Reputation Websites Forms CRM Email Social Shop Payments POS Content…" at bounding box center [76, 11] width 56 height 23
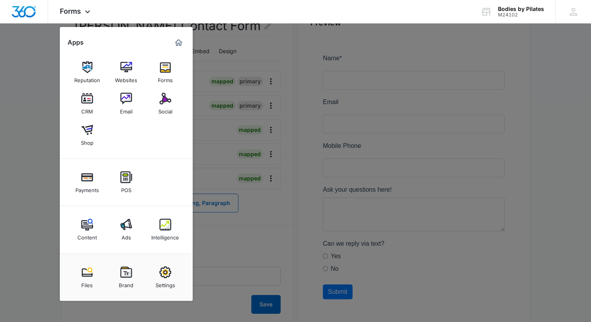
click at [14, 79] on div at bounding box center [295, 161] width 591 height 322
